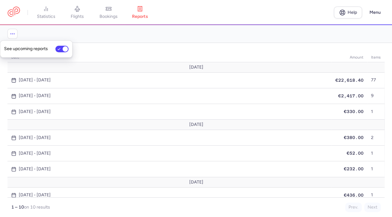
click at [116, 13] on link "bookings" at bounding box center [108, 13] width 31 height 14
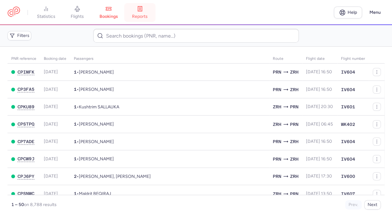
click at [139, 15] on span "reports" at bounding box center [140, 17] width 16 height 6
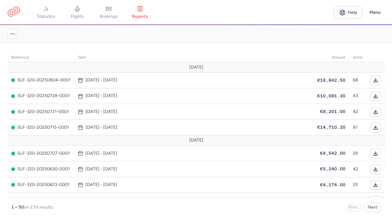
click at [9, 35] on button "button" at bounding box center [13, 34] width 10 height 10
click at [69, 49] on label "See upcoming reports" at bounding box center [36, 49] width 72 height 12
click at [69, 49] on input "See upcoming reports" at bounding box center [61, 49] width 13 height 7
checkbox input "true"
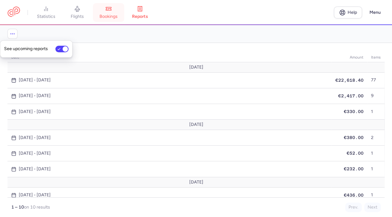
click at [106, 6] on link "bookings" at bounding box center [108, 13] width 31 height 14
